Goal: Check status: Check status

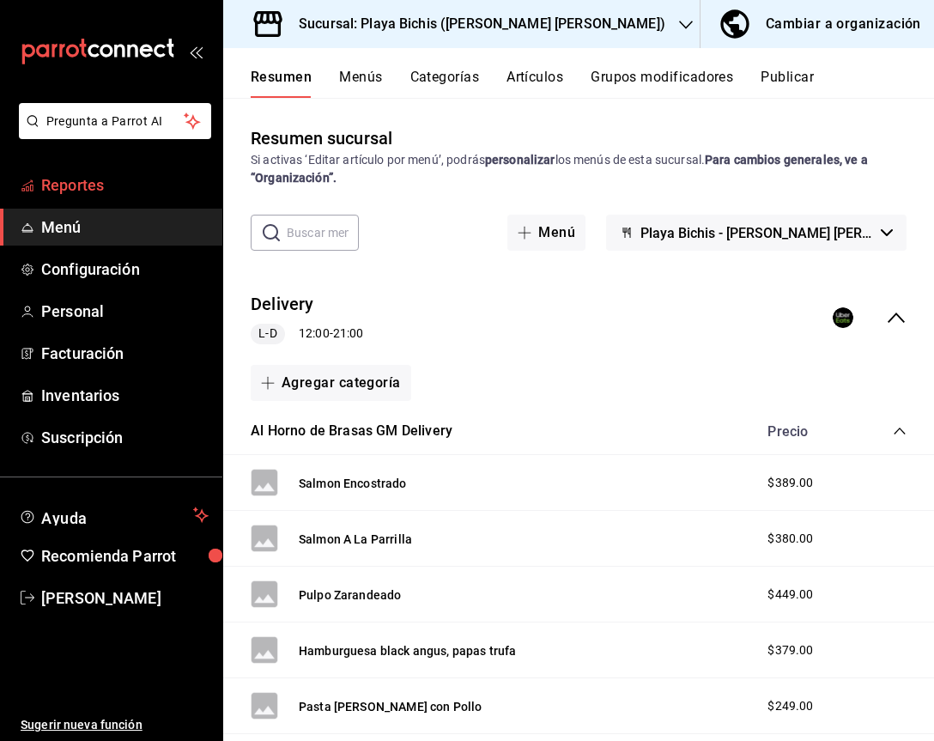
click at [96, 185] on span "Reportes" at bounding box center [124, 184] width 167 height 23
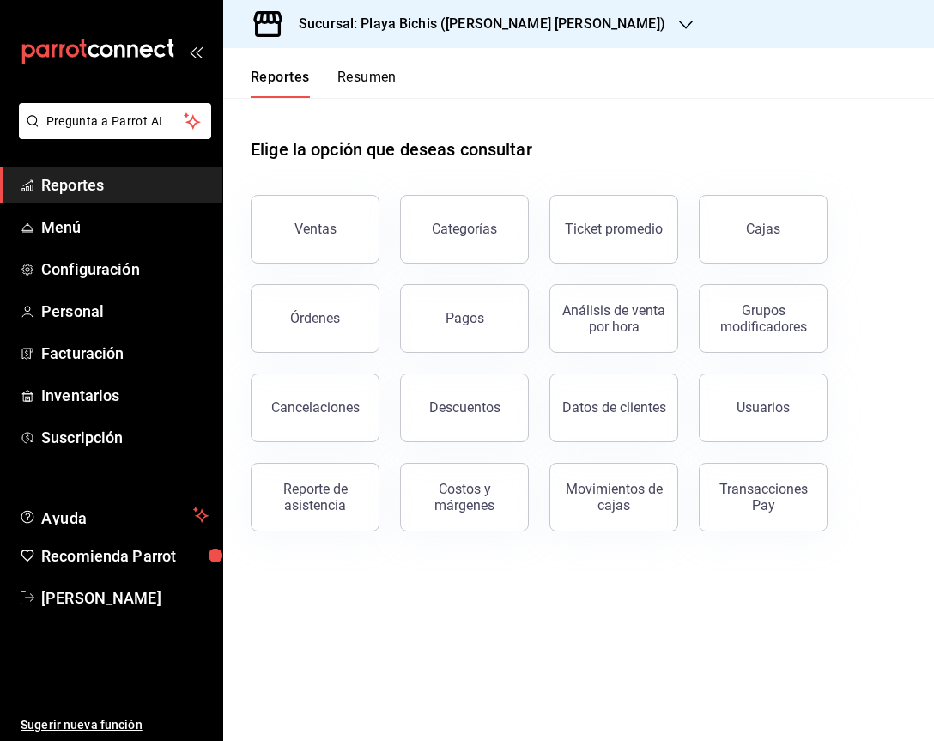
click at [305, 231] on div "Ventas" at bounding box center [315, 229] width 42 height 16
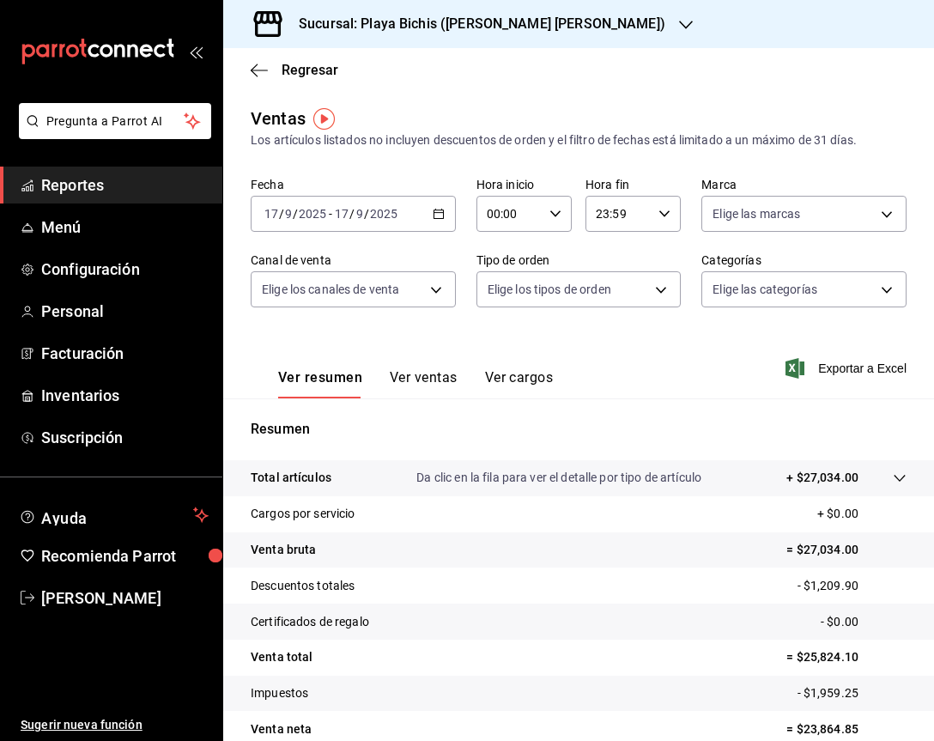
click at [437, 213] on icon "button" at bounding box center [439, 214] width 12 height 12
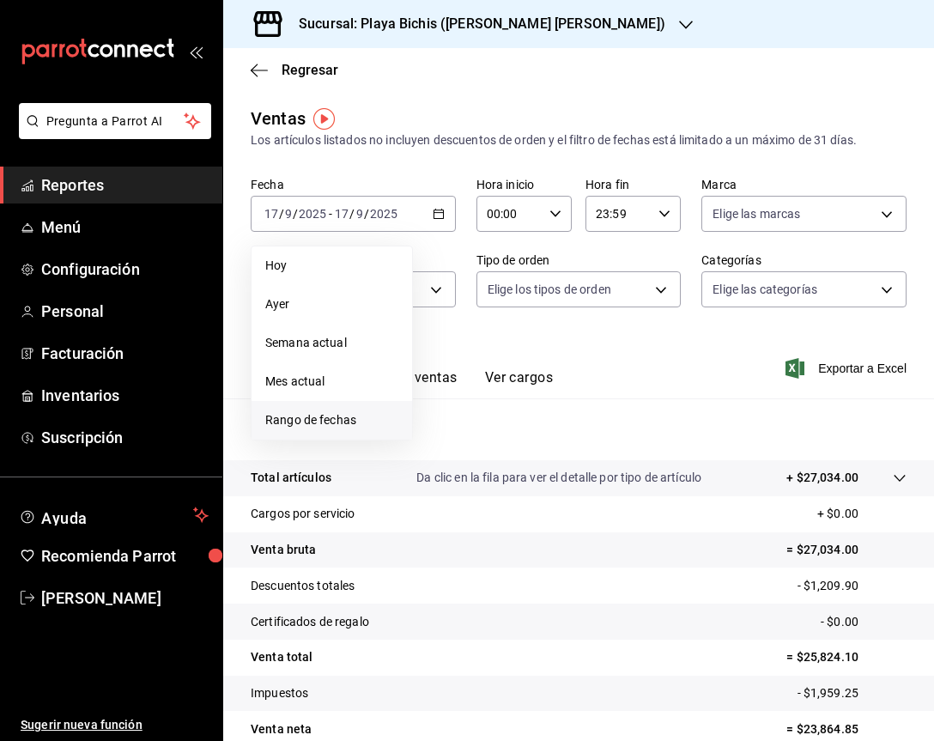
click at [318, 424] on span "Rango de fechas" at bounding box center [331, 420] width 133 height 18
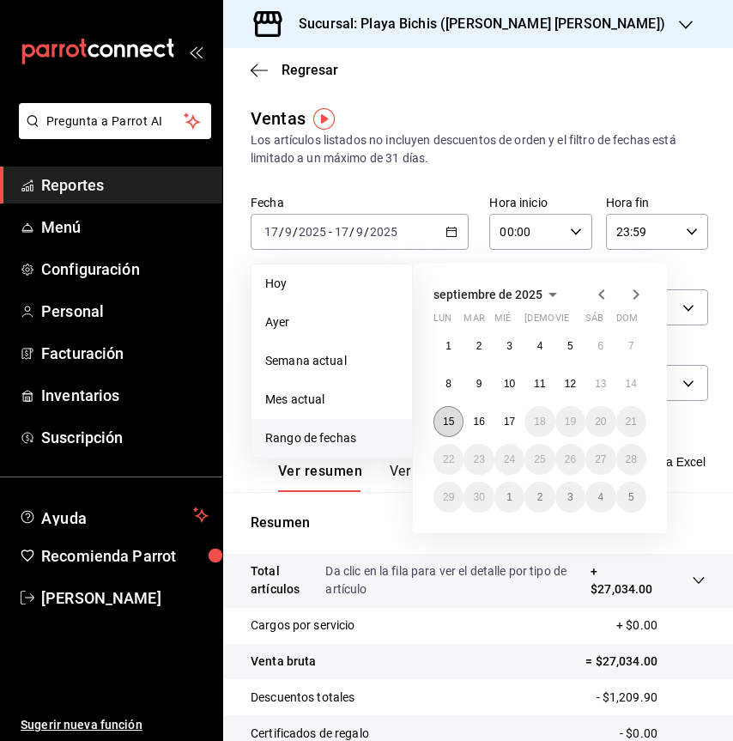
click at [451, 423] on abbr "15" at bounding box center [448, 422] width 11 height 12
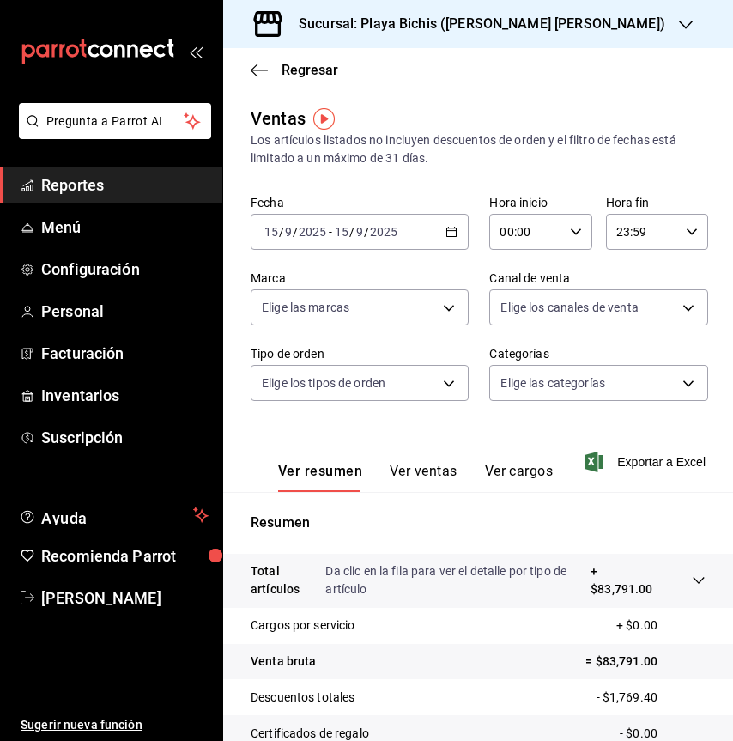
click at [449, 229] on icon "button" at bounding box center [452, 232] width 12 height 12
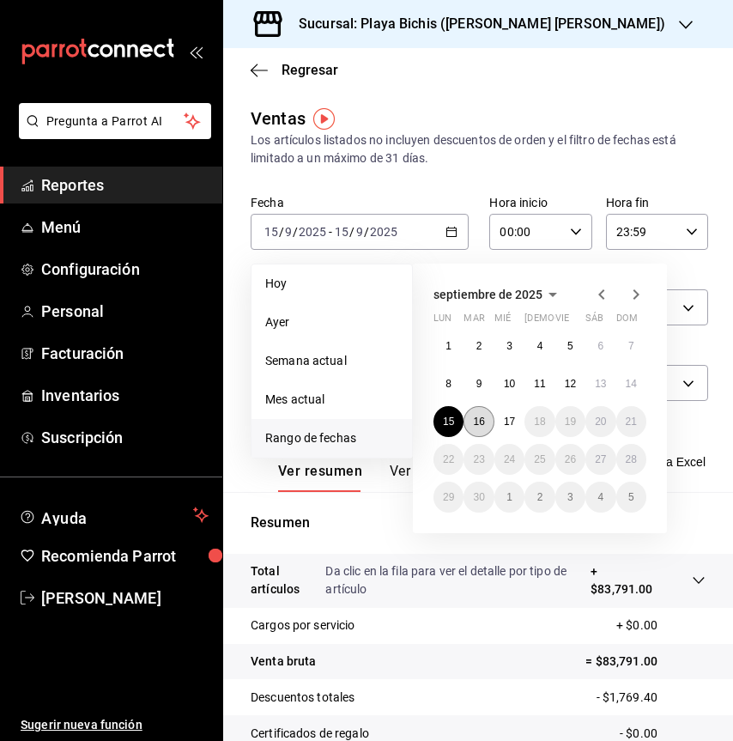
click at [482, 420] on abbr "16" at bounding box center [478, 422] width 11 height 12
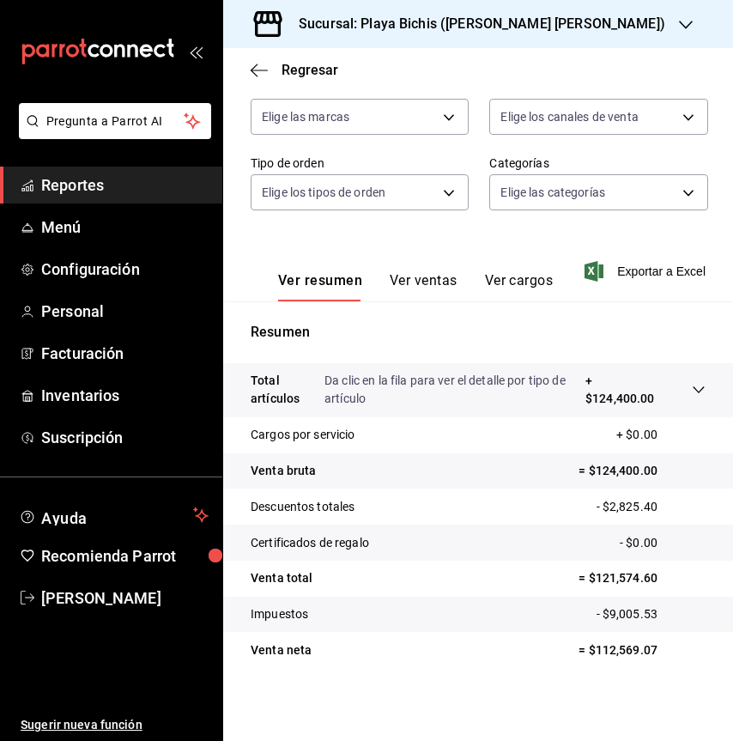
scroll to position [193, 0]
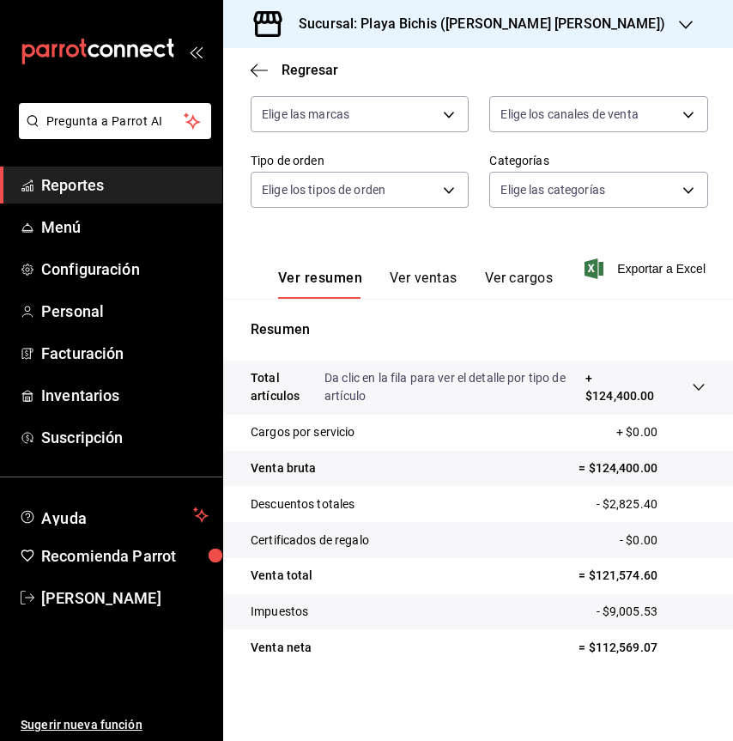
click at [679, 19] on icon "button" at bounding box center [686, 25] width 14 height 14
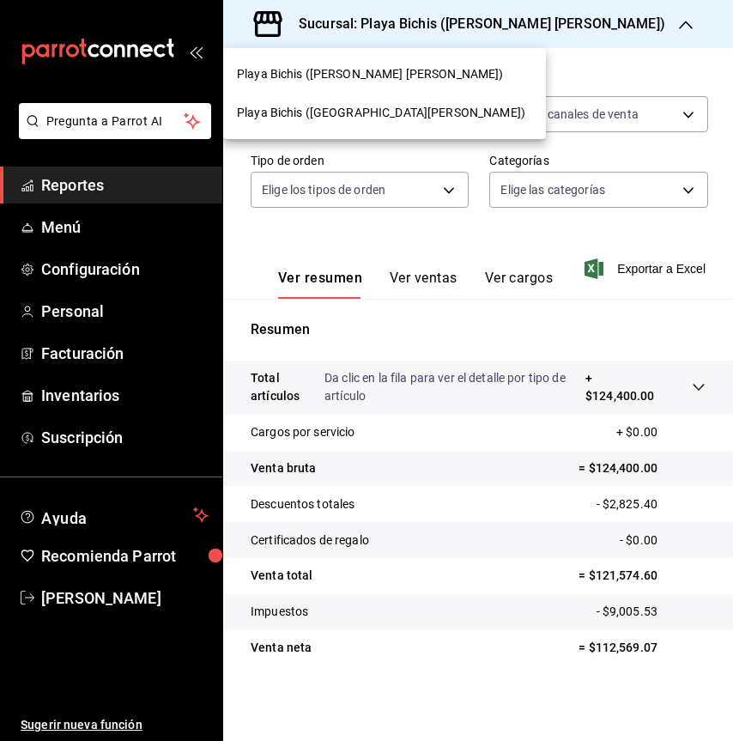
click at [547, 19] on div at bounding box center [366, 370] width 733 height 741
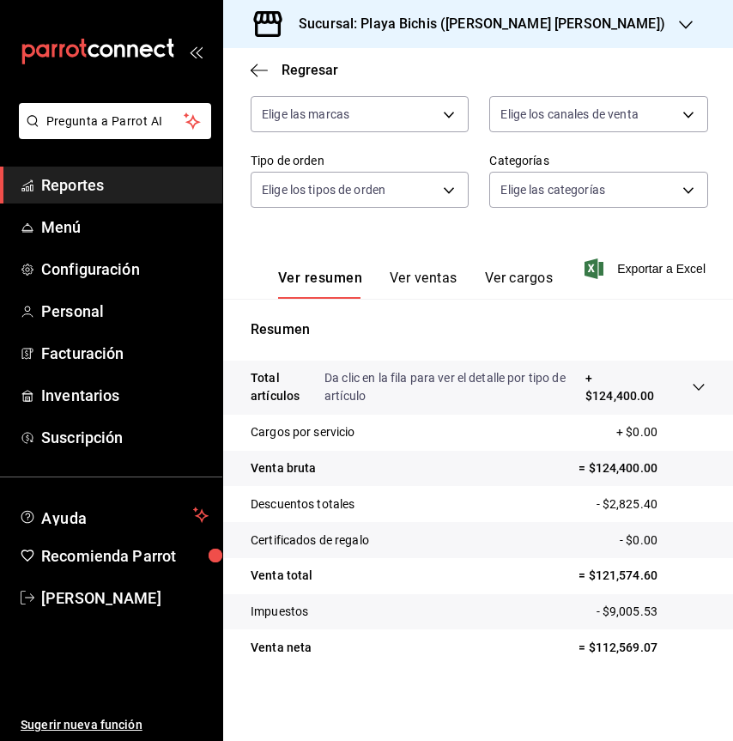
click at [679, 25] on icon "button" at bounding box center [686, 25] width 14 height 14
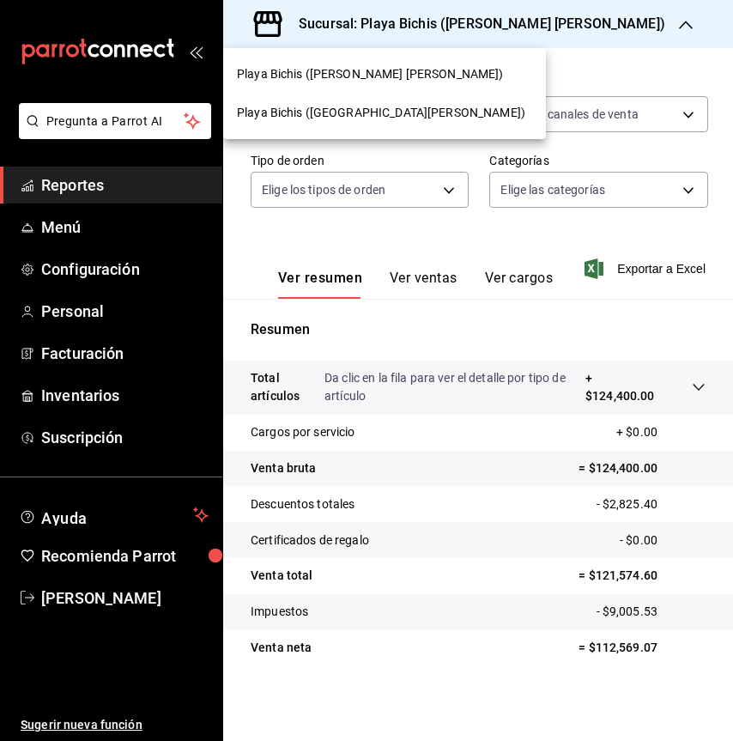
click at [403, 65] on div "Playa Bichis ([PERSON_NAME] [PERSON_NAME])" at bounding box center [384, 74] width 295 height 18
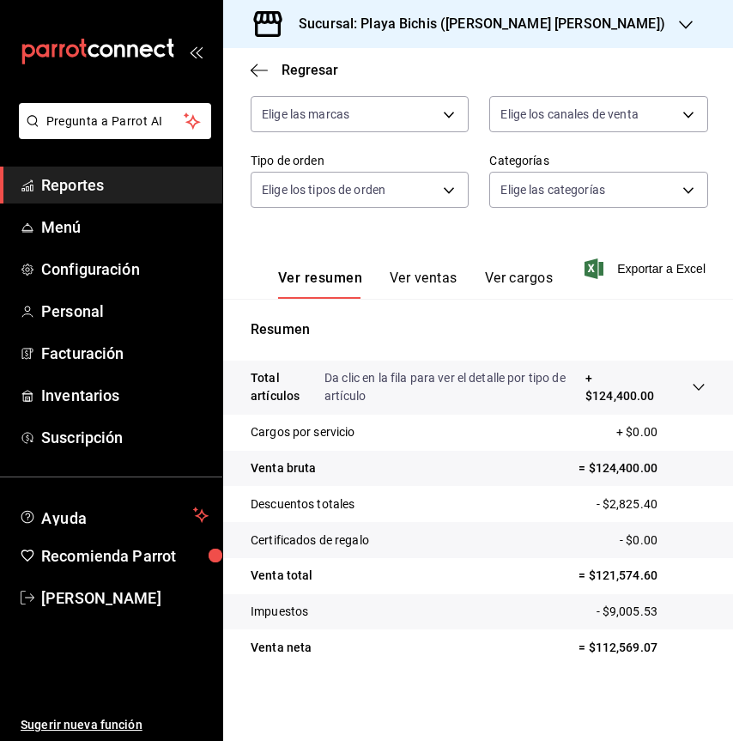
click at [511, 28] on h3 "Sucursal: Playa Bichis ([PERSON_NAME] [PERSON_NAME])" at bounding box center [475, 24] width 380 height 21
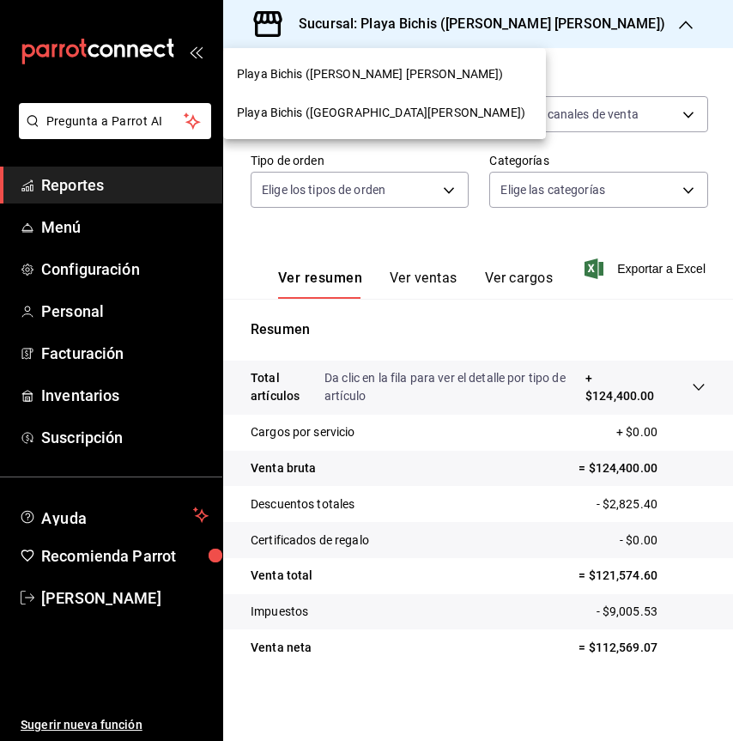
click at [404, 113] on div "Playa Bichis ([GEOGRAPHIC_DATA][PERSON_NAME])" at bounding box center [384, 113] width 295 height 18
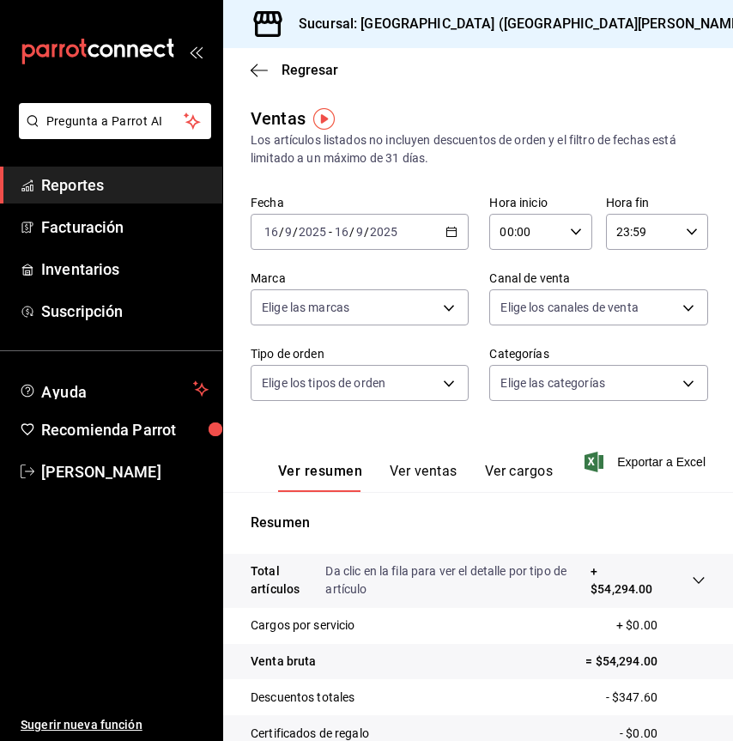
click at [446, 228] on icon "button" at bounding box center [452, 232] width 12 height 12
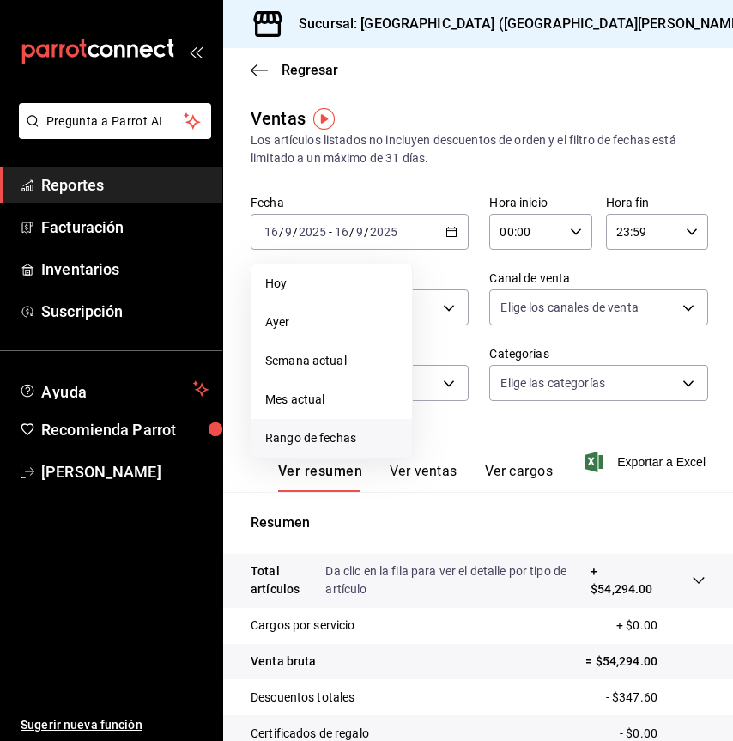
click at [310, 435] on span "Rango de fechas" at bounding box center [331, 438] width 133 height 18
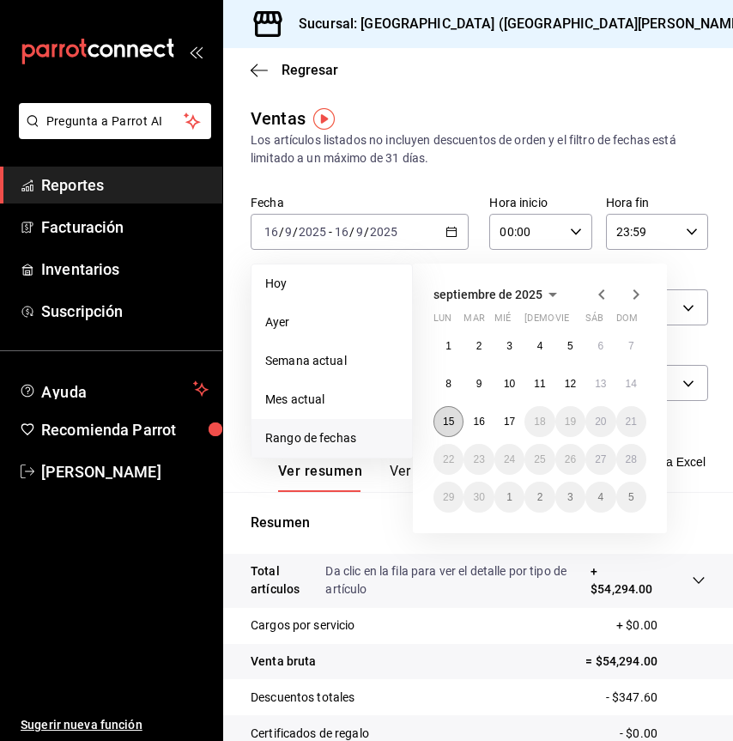
click at [448, 424] on abbr "15" at bounding box center [448, 422] width 11 height 12
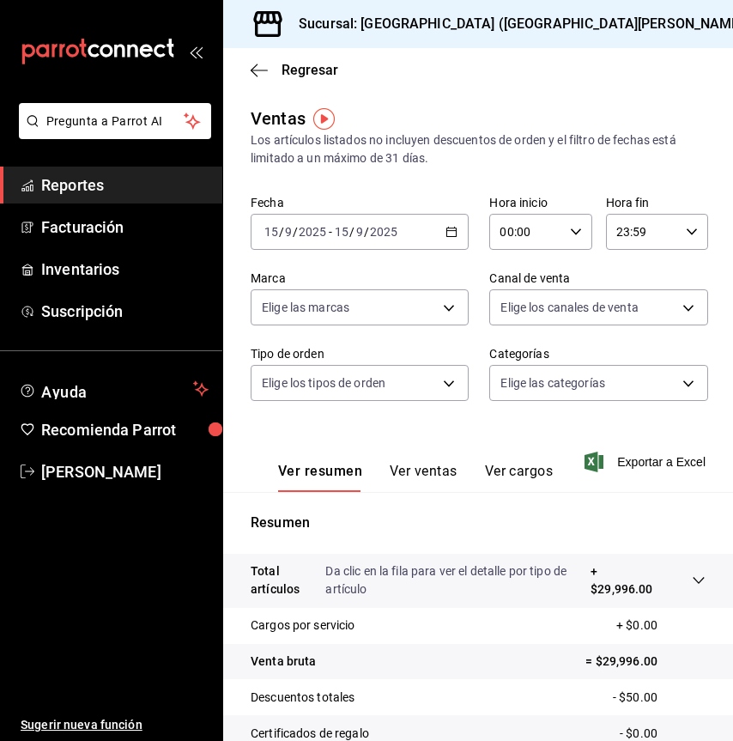
click at [447, 231] on icon "button" at bounding box center [452, 232] width 12 height 12
click at [447, 232] on icon "button" at bounding box center [452, 232] width 12 height 12
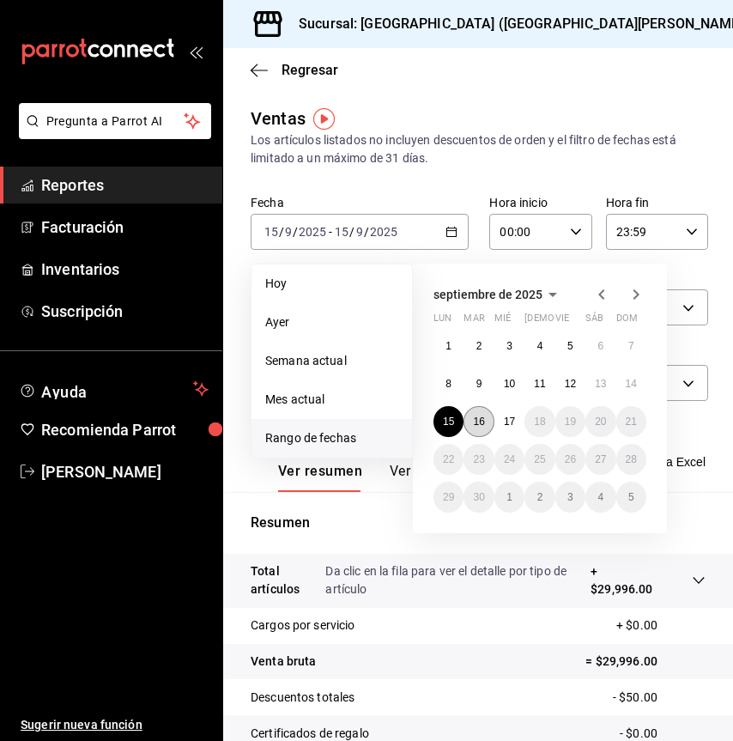
click at [487, 418] on button "16" at bounding box center [479, 421] width 30 height 31
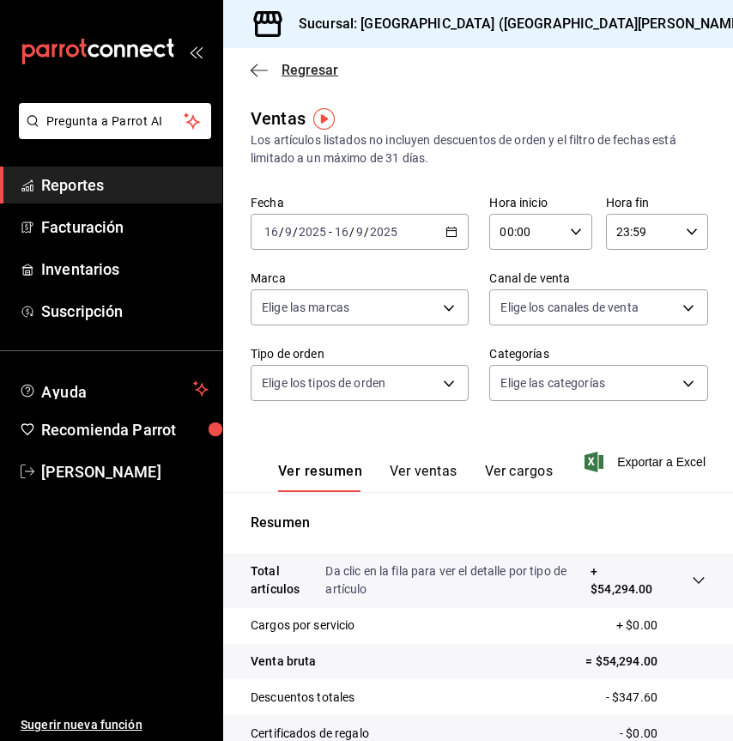
click at [260, 64] on icon "button" at bounding box center [259, 70] width 17 height 15
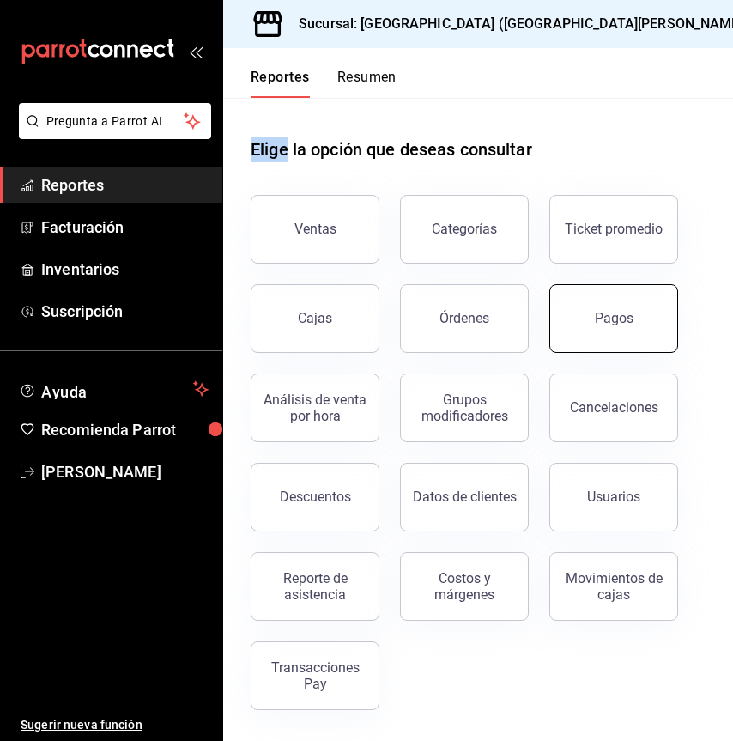
click at [594, 313] on button "Pagos" at bounding box center [613, 318] width 129 height 69
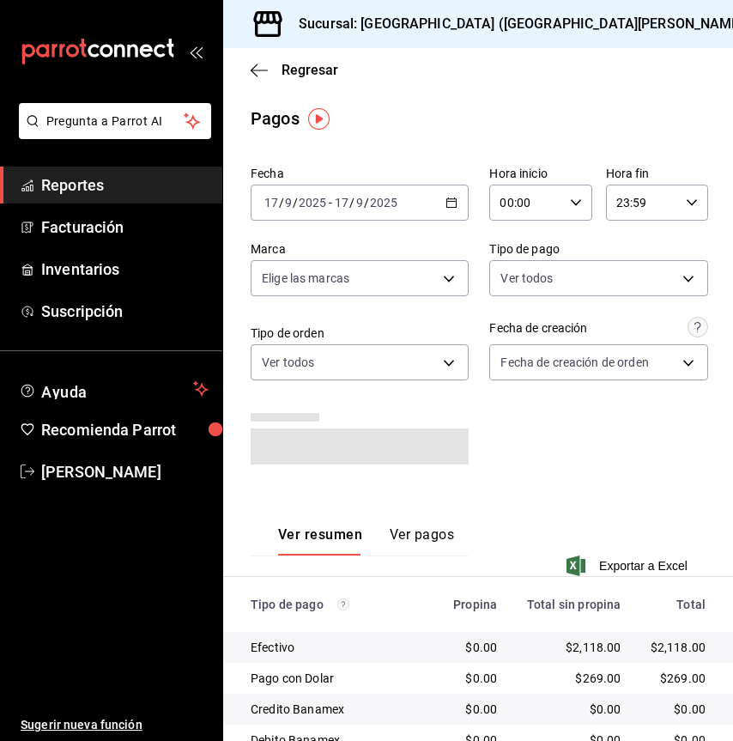
click at [446, 203] on icon "button" at bounding box center [452, 203] width 12 height 12
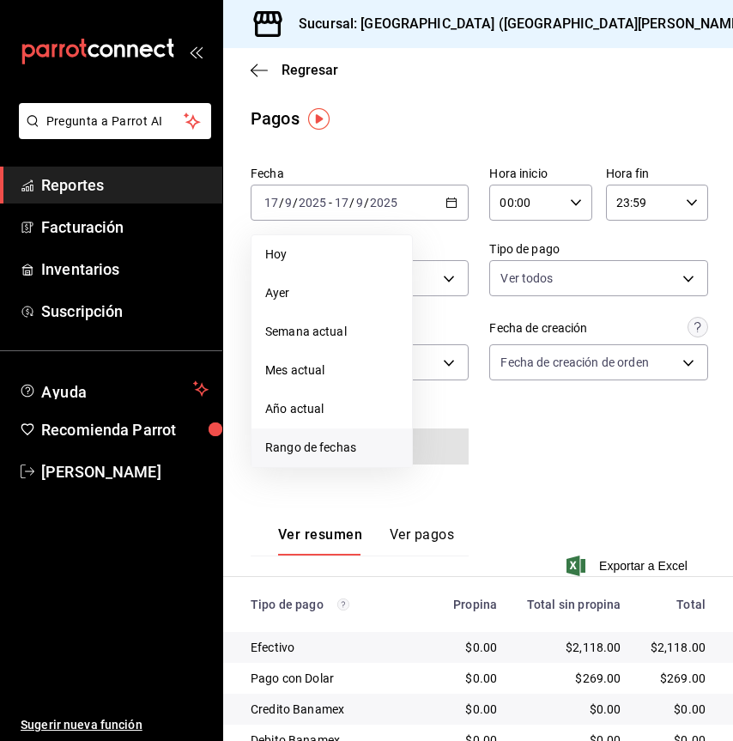
click at [324, 448] on span "Rango de fechas" at bounding box center [331, 448] width 133 height 18
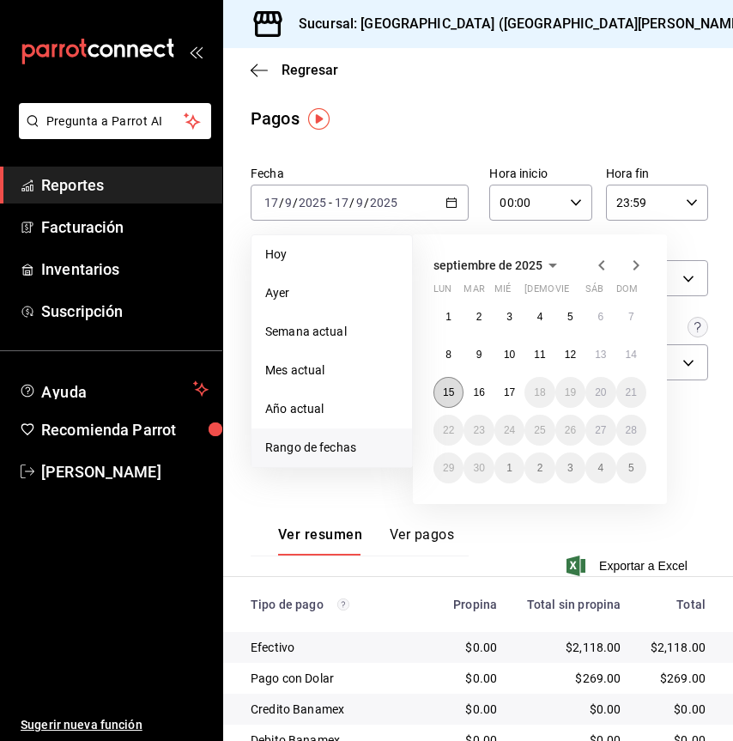
click at [456, 397] on button "15" at bounding box center [449, 392] width 30 height 31
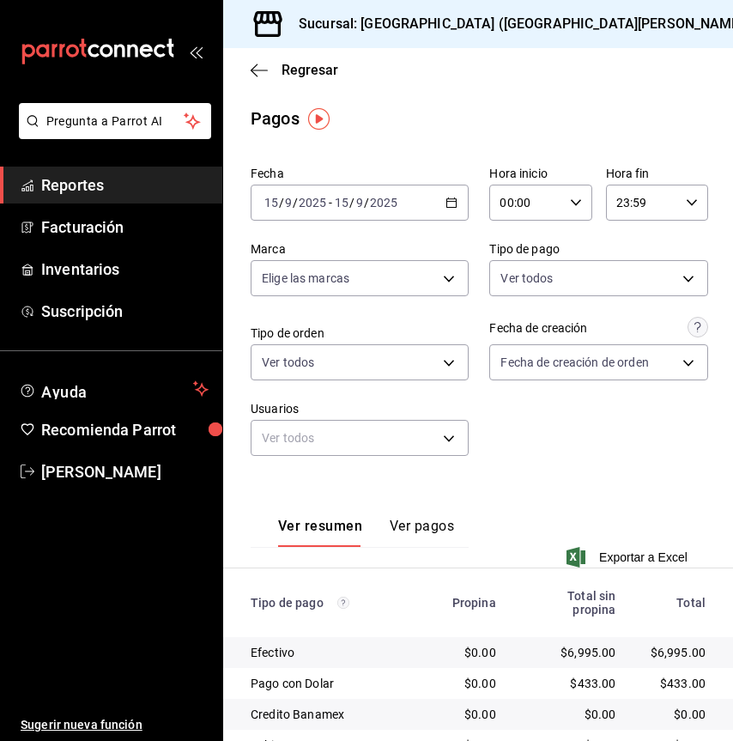
click at [446, 199] on icon "button" at bounding box center [452, 203] width 12 height 12
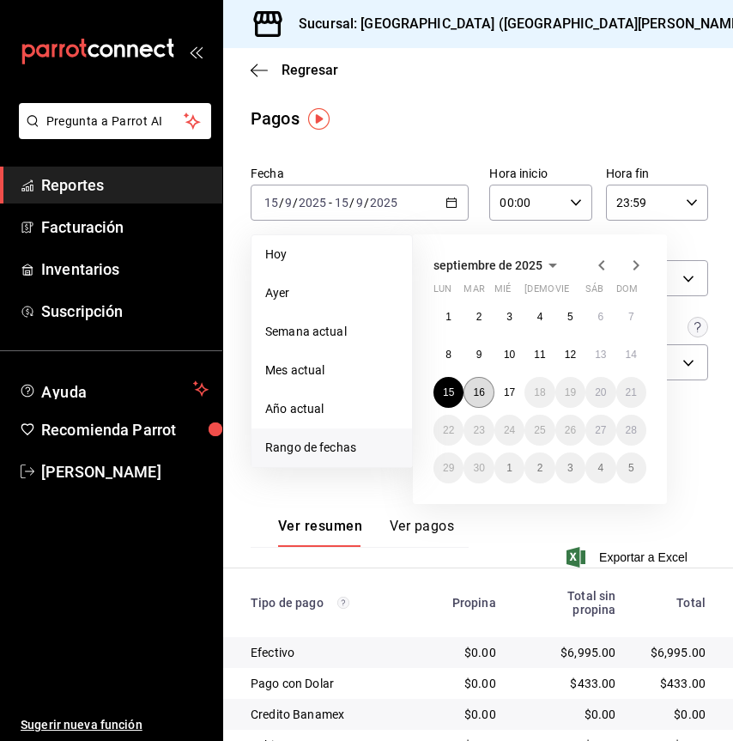
click at [471, 391] on button "16" at bounding box center [479, 392] width 30 height 31
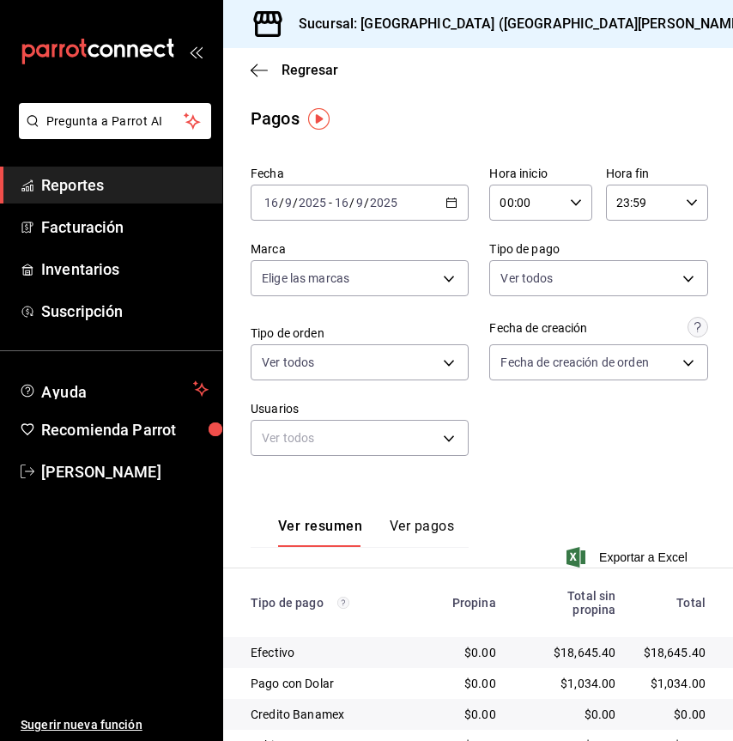
click at [491, 20] on h3 "Sucursal: [GEOGRAPHIC_DATA] ([GEOGRAPHIC_DATA][PERSON_NAME])" at bounding box center [517, 24] width 464 height 21
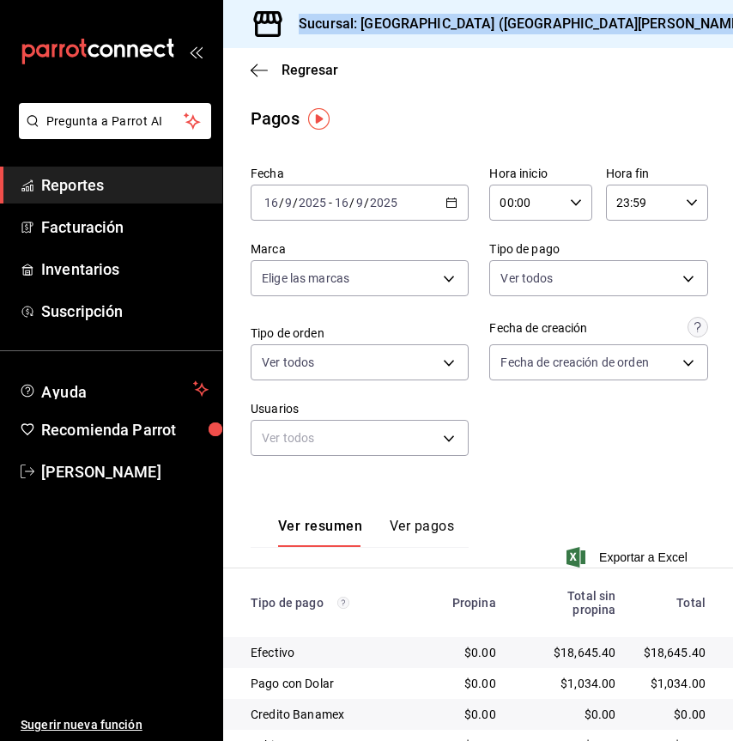
click at [491, 20] on h3 "Sucursal: [GEOGRAPHIC_DATA] ([GEOGRAPHIC_DATA][PERSON_NAME])" at bounding box center [517, 24] width 464 height 21
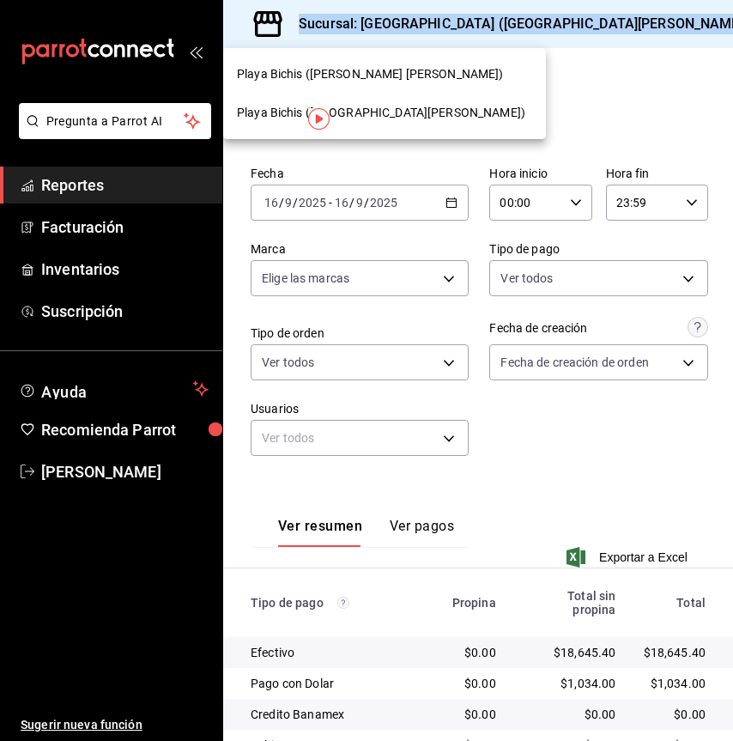
click at [374, 81] on span "Playa Bichis ([PERSON_NAME] [PERSON_NAME])" at bounding box center [370, 74] width 267 height 18
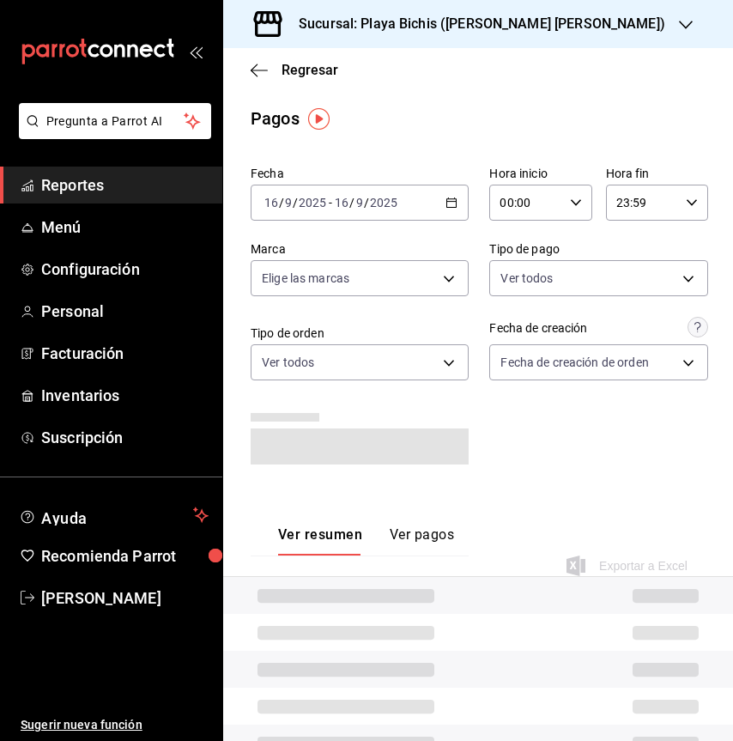
click at [422, 193] on div "[DATE] [DATE] - [DATE] [DATE]" at bounding box center [360, 203] width 218 height 36
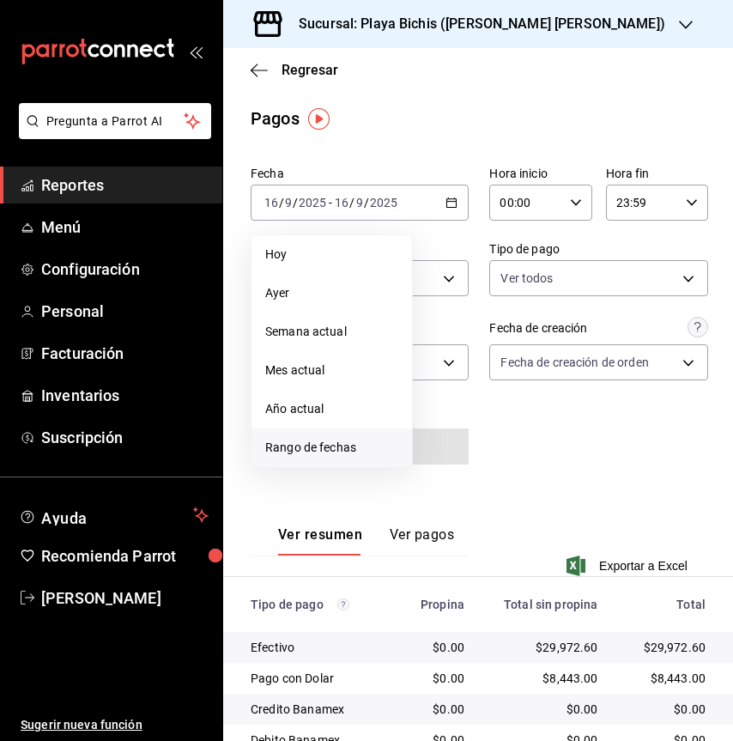
click at [308, 445] on span "Rango de fechas" at bounding box center [331, 448] width 133 height 18
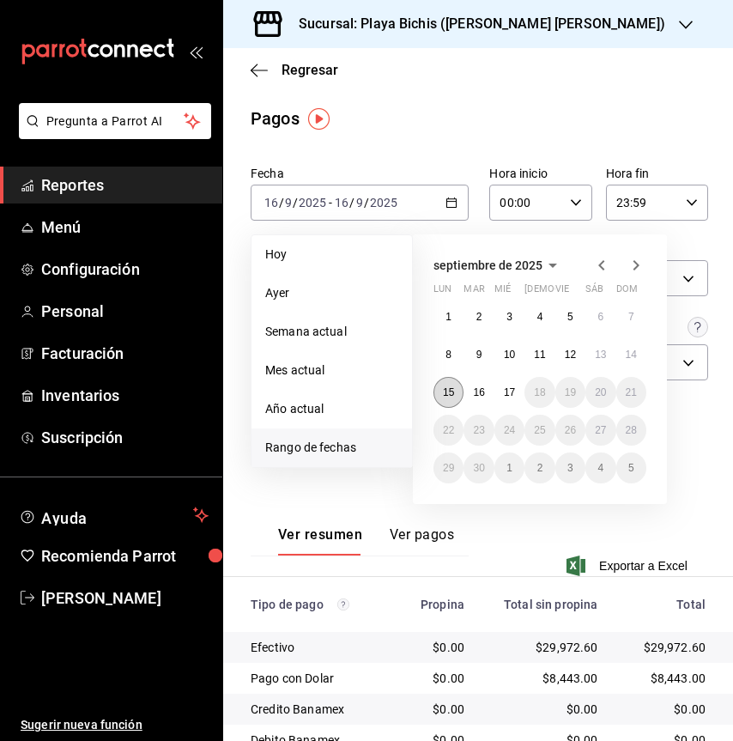
click at [450, 391] on abbr "15" at bounding box center [448, 392] width 11 height 12
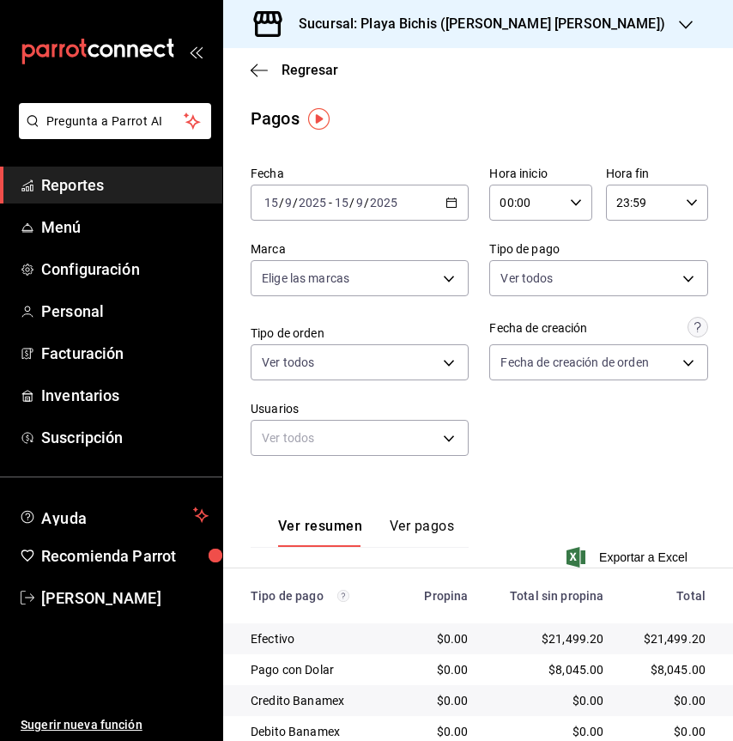
click at [449, 203] on icon "button" at bounding box center [452, 203] width 12 height 12
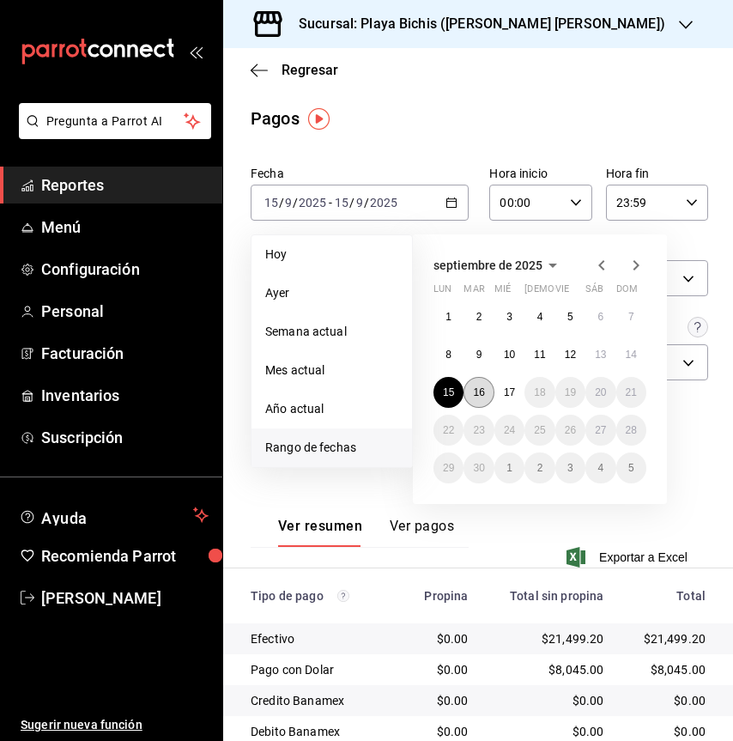
click at [485, 385] on button "16" at bounding box center [479, 392] width 30 height 31
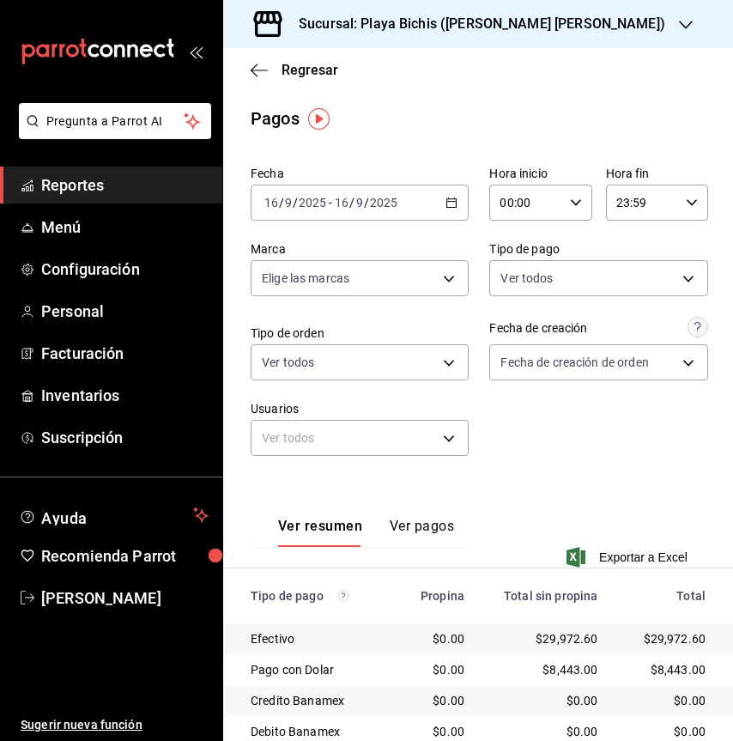
scroll to position [250, 0]
